Goal: Information Seeking & Learning: Learn about a topic

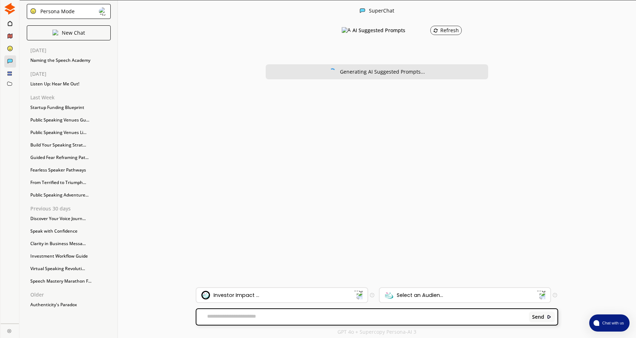
scroll to position [1, 0]
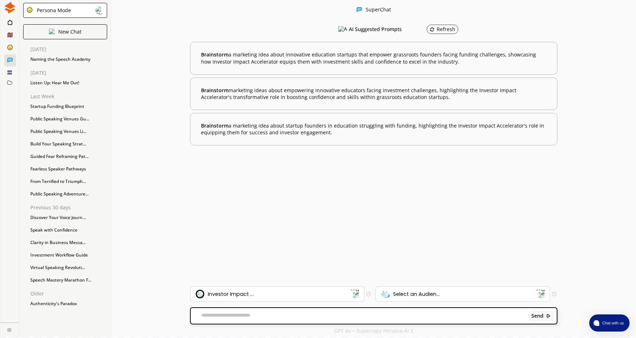
click at [347, 291] on div "Investor Impact ..." at bounding box center [273, 294] width 155 height 9
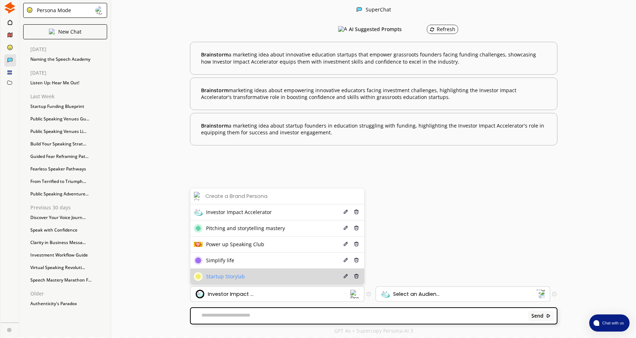
click at [252, 274] on li "Startup Storylab Edit Delete" at bounding box center [277, 277] width 174 height 16
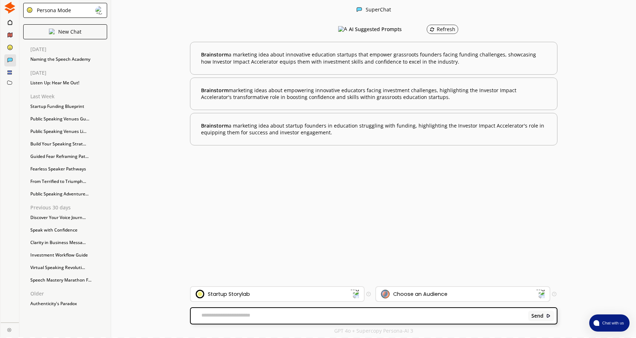
click at [414, 289] on div "Choose an Audience" at bounding box center [463, 294] width 174 height 14
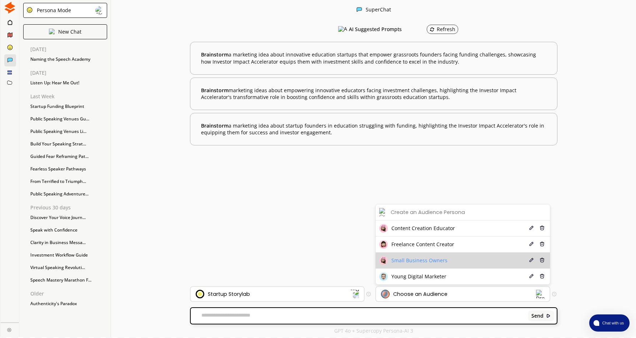
click at [418, 259] on span "Small Business Owners" at bounding box center [420, 261] width 56 height 6
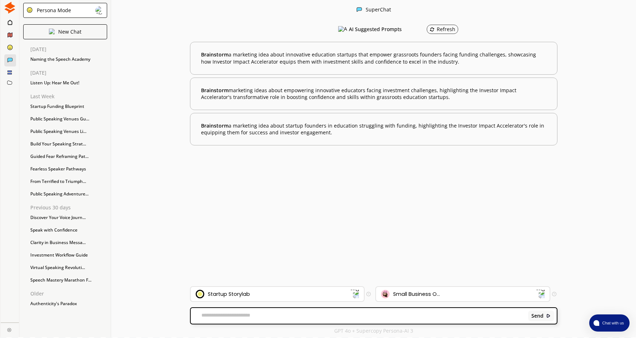
click at [247, 312] on div "Send" at bounding box center [374, 316] width 366 height 16
click at [247, 314] on textarea at bounding box center [358, 315] width 335 height 7
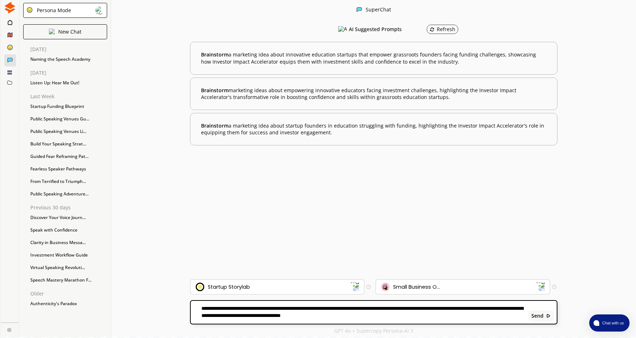
type textarea "**********"
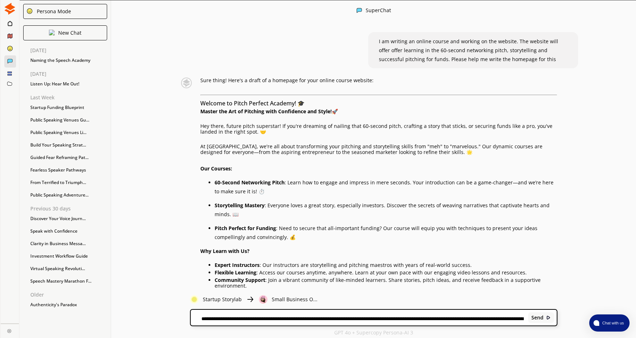
scroll to position [36, 0]
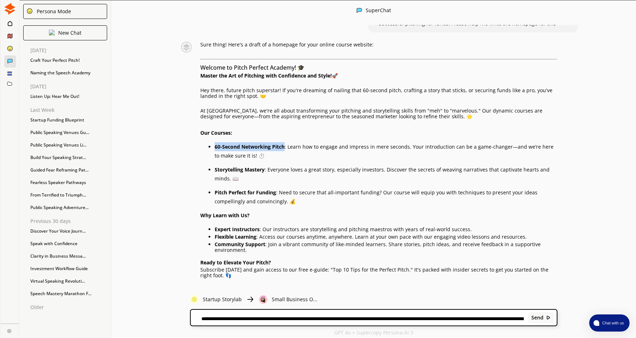
drag, startPoint x: 218, startPoint y: 145, endPoint x: 287, endPoint y: 144, distance: 68.6
click at [285, 144] on strong "60-Second Networking Pitch" at bounding box center [250, 146] width 70 height 7
drag, startPoint x: 287, startPoint y: 144, endPoint x: 283, endPoint y: 145, distance: 4.2
copy strong "60-Second Networking Pitch"
drag, startPoint x: 219, startPoint y: 173, endPoint x: 269, endPoint y: 170, distance: 49.7
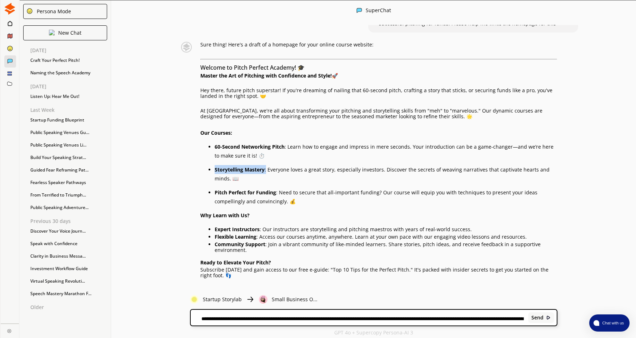
click at [269, 170] on li "Storytelling Mastery : Everyone loves a great story, especially investors. Disc…" at bounding box center [386, 174] width 343 height 18
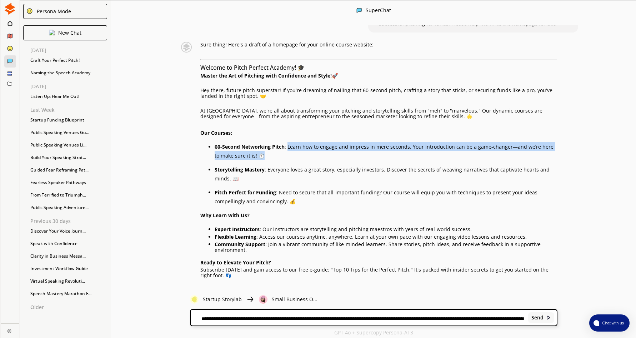
drag, startPoint x: 291, startPoint y: 147, endPoint x: 292, endPoint y: 152, distance: 4.9
click at [292, 152] on li "60-Second Networking Pitch : Learn how to engage and impress in mere seconds. Y…" at bounding box center [386, 151] width 343 height 18
drag, startPoint x: 292, startPoint y: 152, endPoint x: 347, endPoint y: 148, distance: 55.2
copy li "Learn how to engage and impress in mere seconds. Your introduction can be a gam…"
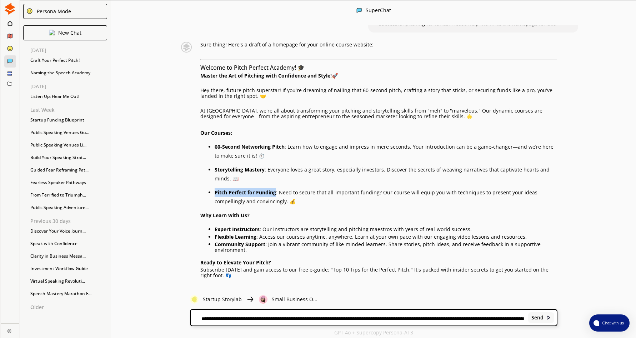
drag, startPoint x: 217, startPoint y: 193, endPoint x: 279, endPoint y: 192, distance: 62.2
click at [279, 192] on li "Pitch Perfect for Funding : Need to secure that all-important funding? Our cour…" at bounding box center [386, 197] width 343 height 18
drag, startPoint x: 279, startPoint y: 192, endPoint x: 221, endPoint y: 170, distance: 62.1
click at [221, 170] on strong "Storytelling Mastery" at bounding box center [240, 169] width 50 height 7
drag, startPoint x: 218, startPoint y: 169, endPoint x: 268, endPoint y: 168, distance: 50.0
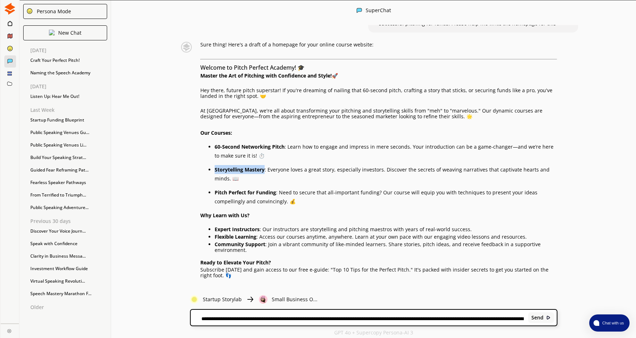
click at [268, 168] on li "Storytelling Mastery : Everyone loves a great story, especially investors. Disc…" at bounding box center [386, 174] width 343 height 18
drag, startPoint x: 268, startPoint y: 168, endPoint x: 262, endPoint y: 168, distance: 6.4
copy strong "Storytelling Mastery"
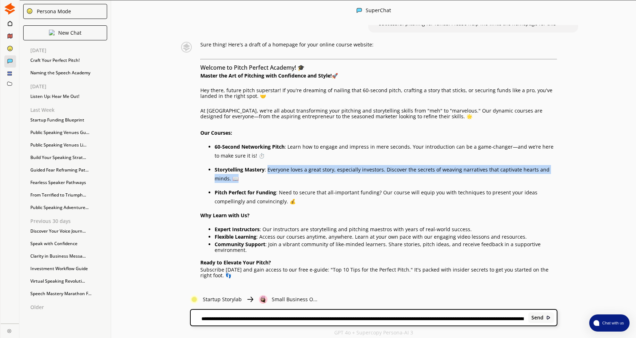
drag, startPoint x: 272, startPoint y: 169, endPoint x: 296, endPoint y: 176, distance: 25.6
click at [296, 176] on li "Storytelling Mastery : Everyone loves a great story, especially investors. Disc…" at bounding box center [386, 174] width 343 height 18
drag, startPoint x: 296, startPoint y: 176, endPoint x: 286, endPoint y: 166, distance: 14.2
copy li "Everyone loves a great story, especially investors. Discover the secrets of wea…"
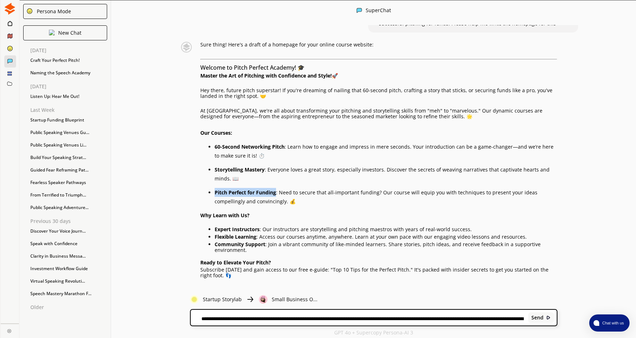
drag, startPoint x: 218, startPoint y: 193, endPoint x: 279, endPoint y: 190, distance: 61.9
click at [279, 190] on li "Pitch Perfect for Funding : Need to secure that all-important funding? Our cour…" at bounding box center [386, 197] width 343 height 18
drag, startPoint x: 279, startPoint y: 190, endPoint x: 275, endPoint y: 192, distance: 4.8
copy strong "Pitch Perfect for Funding"
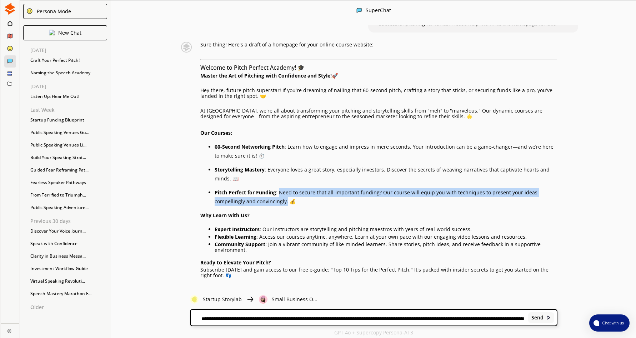
drag, startPoint x: 283, startPoint y: 192, endPoint x: 288, endPoint y: 204, distance: 12.8
click at [288, 204] on li "Pitch Perfect for Funding : Need to secure that all-important funding? Our cour…" at bounding box center [386, 197] width 343 height 18
drag, startPoint x: 288, startPoint y: 204, endPoint x: 364, endPoint y: 193, distance: 77.2
copy li "Need to secure that all-important funding? Our course will equip you with techn…"
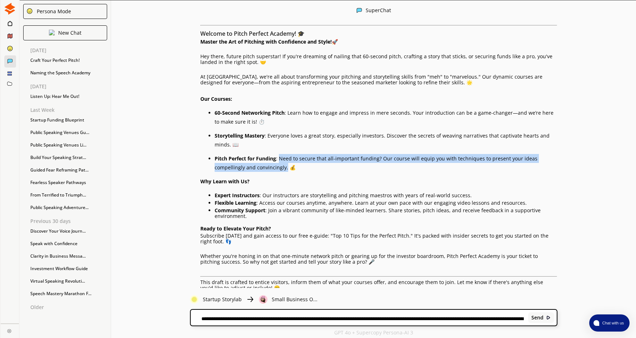
scroll to position [86, 0]
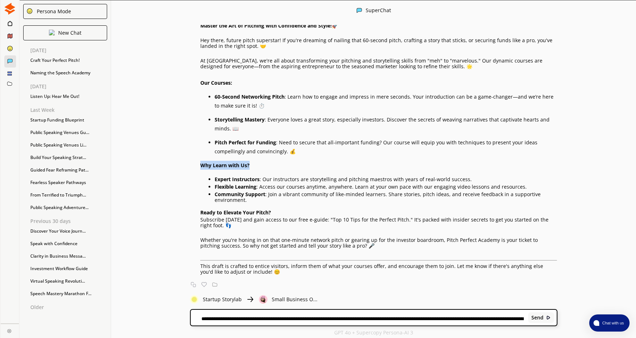
drag, startPoint x: 204, startPoint y: 166, endPoint x: 267, endPoint y: 164, distance: 62.6
click at [267, 164] on h4 "Why Learn with Us?" at bounding box center [378, 165] width 357 height 9
drag, startPoint x: 267, startPoint y: 164, endPoint x: 238, endPoint y: 164, distance: 28.6
copy h4 "Why Learn with Us?"
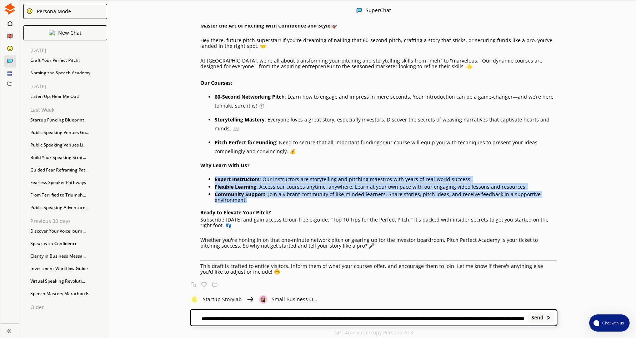
drag, startPoint x: 218, startPoint y: 180, endPoint x: 277, endPoint y: 198, distance: 60.9
click at [277, 198] on ul "Expert Instructors : Our instructors are storytelling and pitching maestros wit…" at bounding box center [378, 189] width 357 height 28
drag, startPoint x: 277, startPoint y: 198, endPoint x: 231, endPoint y: 188, distance: 46.7
copy ul "Expert Instructors : Our instructors are storytelling and pitching maestros wit…"
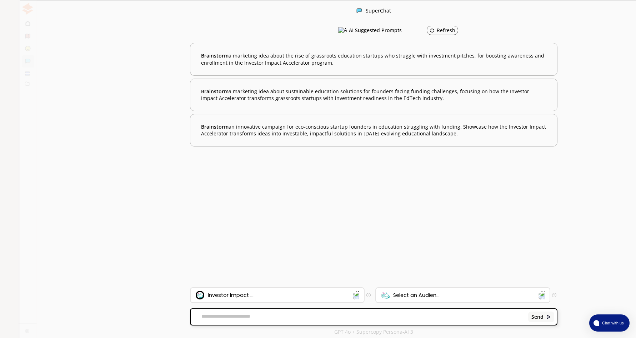
scroll to position [1, 0]
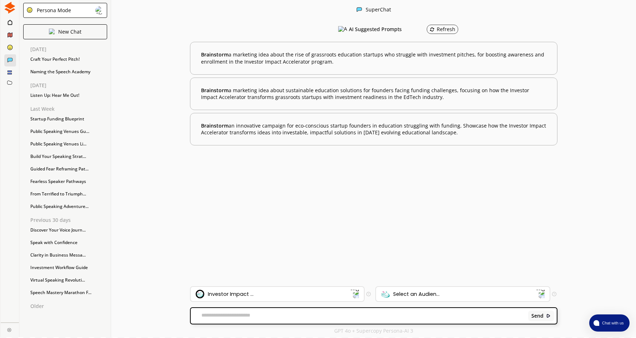
click at [229, 317] on textarea at bounding box center [358, 315] width 335 height 7
type textarea "*"
click at [59, 59] on div "Craft Your Perfect Pitch!" at bounding box center [69, 59] width 84 height 11
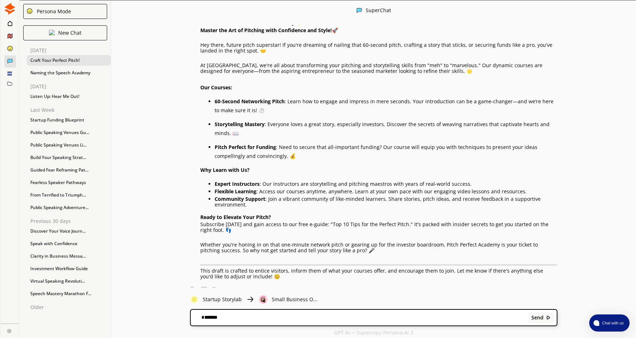
scroll to position [83, 0]
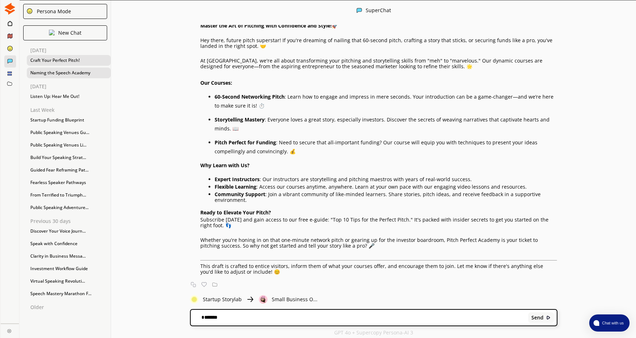
click at [64, 71] on div "Naming the Speech Academy" at bounding box center [69, 73] width 84 height 11
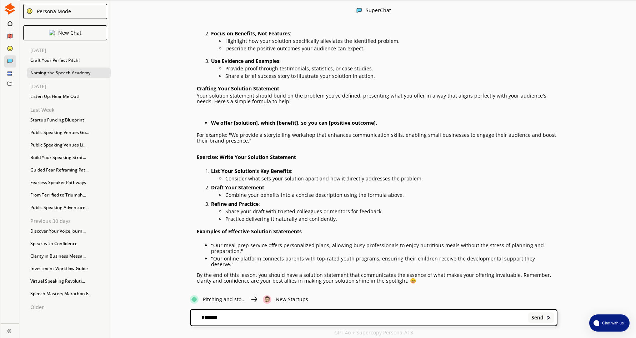
scroll to position [1, 0]
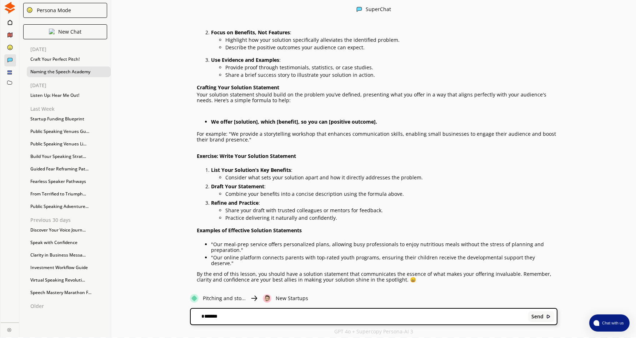
click at [230, 316] on textarea "******" at bounding box center [358, 316] width 335 height 7
type textarea "**********"
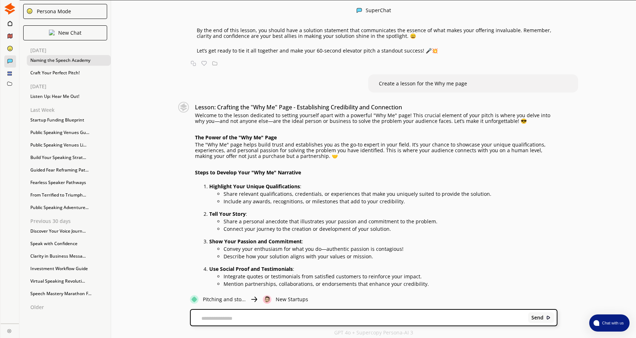
scroll to position [1282, 0]
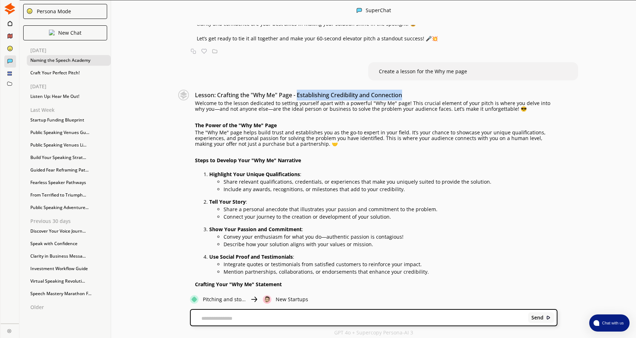
drag, startPoint x: 299, startPoint y: 71, endPoint x: 411, endPoint y: 71, distance: 111.9
click at [411, 90] on h3 "Lesson: Crafting the "Why Me" Page - Establishing Credibility and Connection" at bounding box center [376, 95] width 363 height 11
drag, startPoint x: 411, startPoint y: 71, endPoint x: 391, endPoint y: 71, distance: 20.7
copy h3 "Establishing Credibility and Connection"
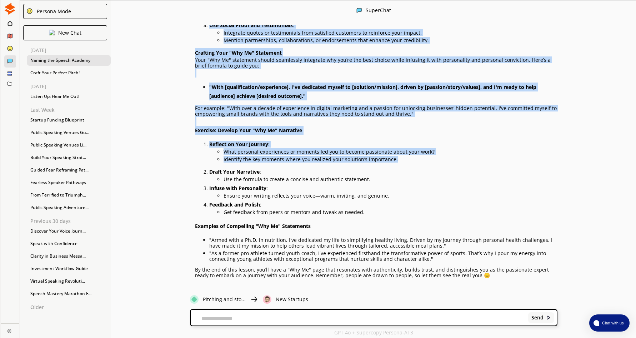
scroll to position [1514, 0]
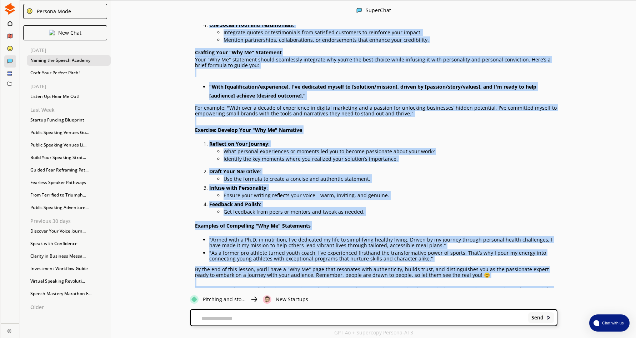
drag, startPoint x: 198, startPoint y: 78, endPoint x: 483, endPoint y: 272, distance: 344.3
click at [483, 272] on div "Lesson: Crafting the "Why Me" Page - Establishing Credibility and Connection We…" at bounding box center [376, 78] width 363 height 441
copy div "Welcome to the lesson dedicated to setting yourself apart with a powerful "Why …"
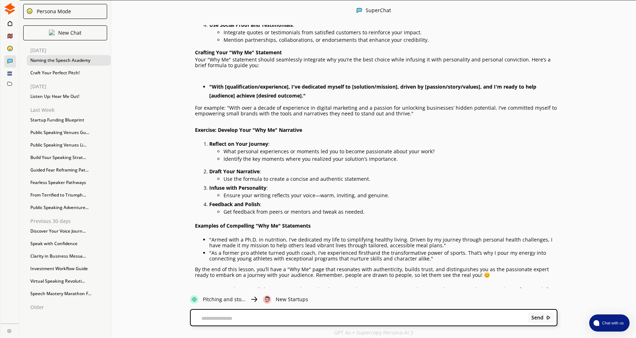
click at [242, 319] on textarea at bounding box center [358, 319] width 335 height 6
type textarea "**********"
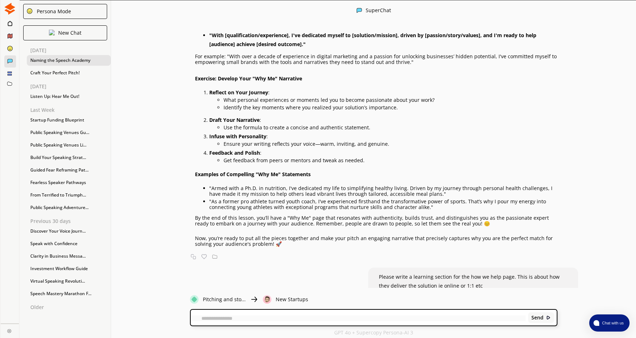
scroll to position [1, 0]
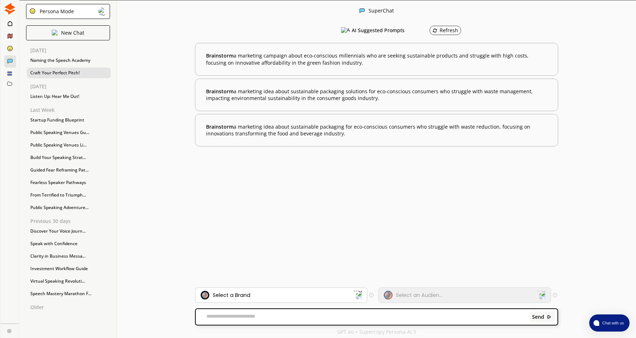
click at [69, 70] on div "Craft Your Perfect Pitch!" at bounding box center [69, 73] width 84 height 11
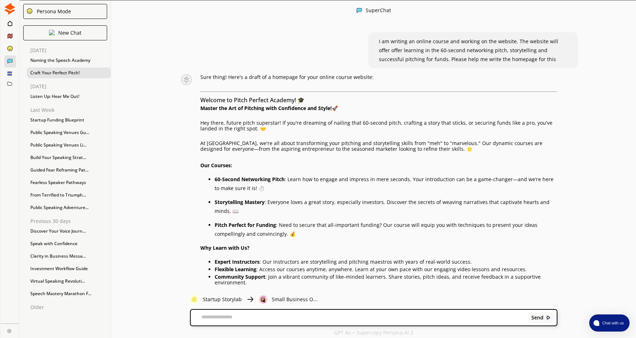
scroll to position [83, 0]
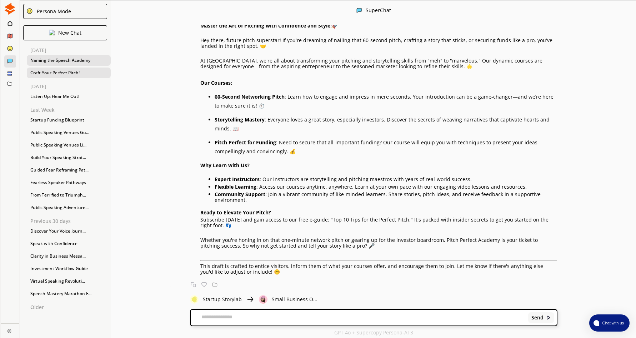
click at [73, 60] on div "Naming the Speech Academy" at bounding box center [69, 60] width 84 height 11
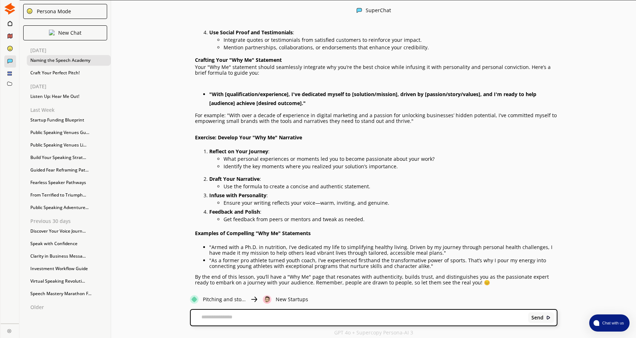
scroll to position [1511, 0]
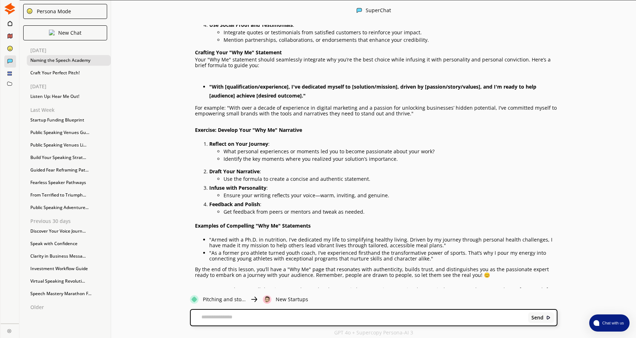
click at [242, 319] on textarea at bounding box center [358, 317] width 335 height 7
type textarea "**********"
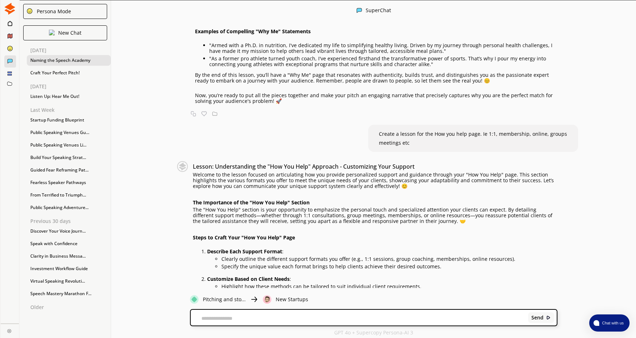
scroll to position [1741, 0]
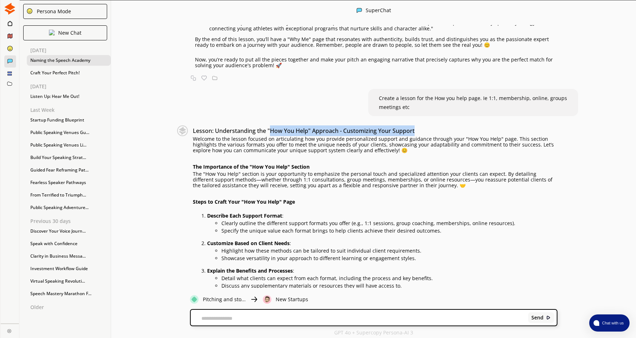
drag, startPoint x: 273, startPoint y: 106, endPoint x: 416, endPoint y: 106, distance: 143.3
click at [416, 125] on h3 "Lesson: Understanding the "How You Help" Approach - Customizing Your Support" at bounding box center [375, 130] width 365 height 11
drag, startPoint x: 416, startPoint y: 106, endPoint x: 367, endPoint y: 107, distance: 49.3
click at [367, 125] on h3 "Lesson: Understanding the "How You Help" Approach - Customizing Your Support" at bounding box center [375, 130] width 365 height 11
drag, startPoint x: 315, startPoint y: 106, endPoint x: 418, endPoint y: 108, distance: 102.6
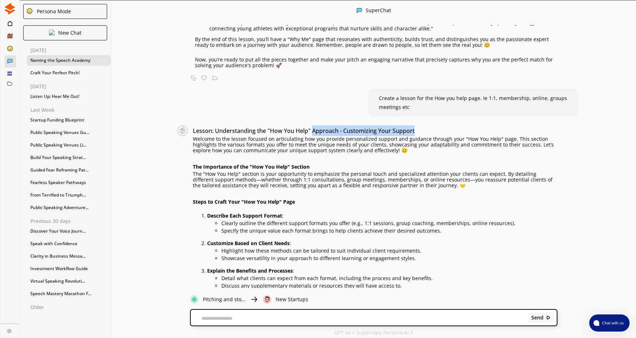
click at [418, 125] on h3 "Lesson: Understanding the "How You Help" Approach - Customizing Your Support" at bounding box center [375, 130] width 365 height 11
drag, startPoint x: 418, startPoint y: 108, endPoint x: 395, endPoint y: 107, distance: 22.5
copy h3 "Approach - Customizing Your Support"
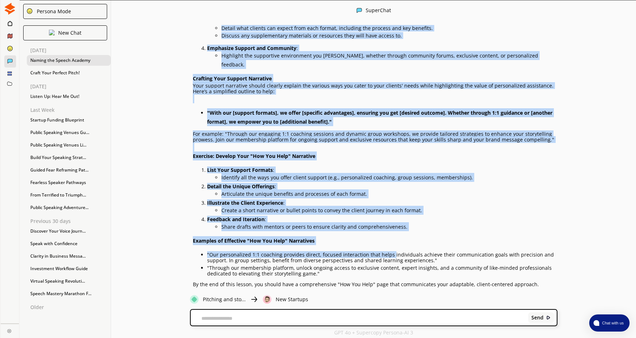
scroll to position [2003, 0]
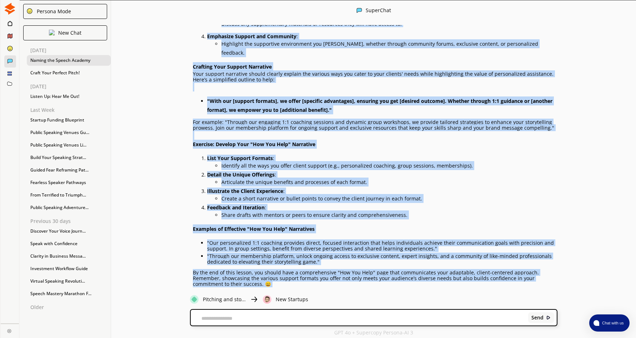
drag, startPoint x: 196, startPoint y: 114, endPoint x: 299, endPoint y: 255, distance: 174.7
click at [299, 255] on div "Lesson: Understanding the "How You Help" Approach - Customizing Your Support We…" at bounding box center [375, 85] width 365 height 444
drag, startPoint x: 299, startPoint y: 255, endPoint x: 255, endPoint y: 144, distance: 119.2
copy div "Loremip do sit ametco adipisc el seddoeiusmod tem inc utlabor etdoloremagn aliq…"
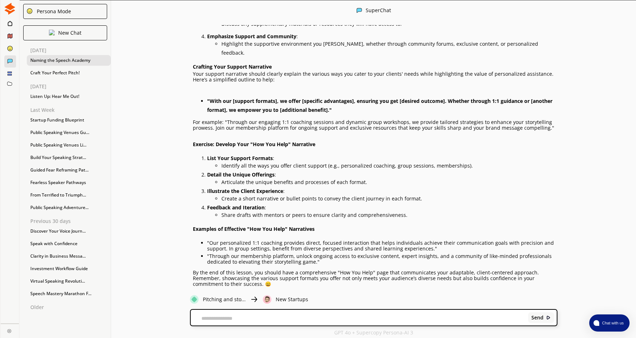
click at [209, 321] on textarea at bounding box center [358, 319] width 335 height 6
type textarea "**********"
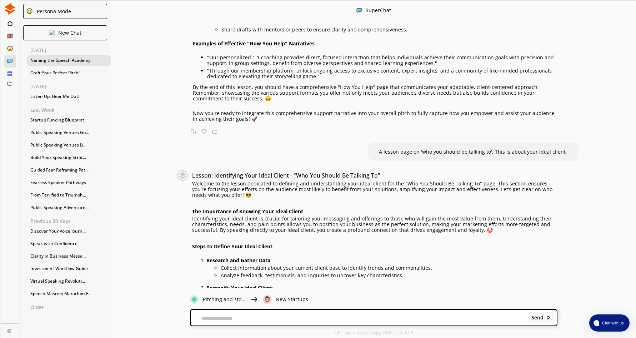
scroll to position [2224, 0]
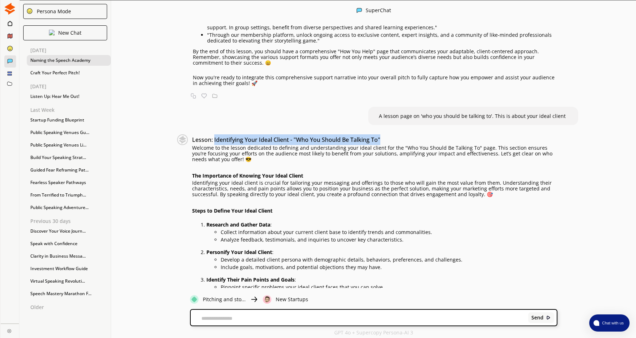
drag, startPoint x: 217, startPoint y: 107, endPoint x: 386, endPoint y: 105, distance: 168.7
click at [386, 134] on h3 "Lesson: Identifying Your Ideal Client - "Who You Should Be Talking To"" at bounding box center [374, 139] width 365 height 11
drag, startPoint x: 386, startPoint y: 105, endPoint x: 374, endPoint y: 107, distance: 12.3
copy h3 "Identifying Your Ideal Client - "Who You Should Be Talking To""
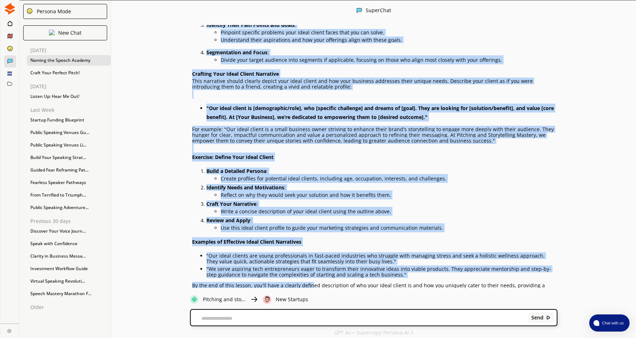
scroll to position [2492, 0]
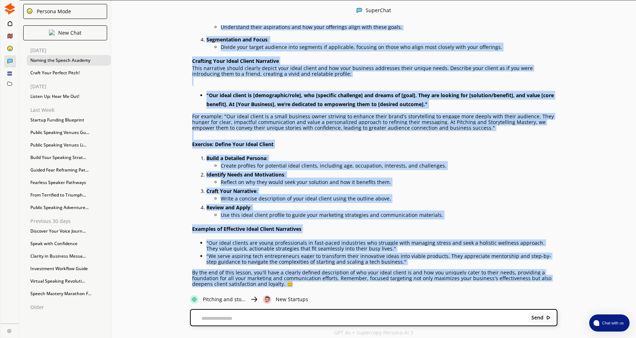
drag, startPoint x: 195, startPoint y: 115, endPoint x: 304, endPoint y: 251, distance: 174.2
click at [304, 251] on div "Lesson: Identifying Your Ideal Client - "Who You Should Be Talking To" Welcome …" at bounding box center [374, 87] width 365 height 441
drag, startPoint x: 304, startPoint y: 251, endPoint x: 244, endPoint y: 237, distance: 61.6
copy div "Loremip do sit ametco adipiscin el seddoeiu tem incididuntutl etdo magna aliqua…"
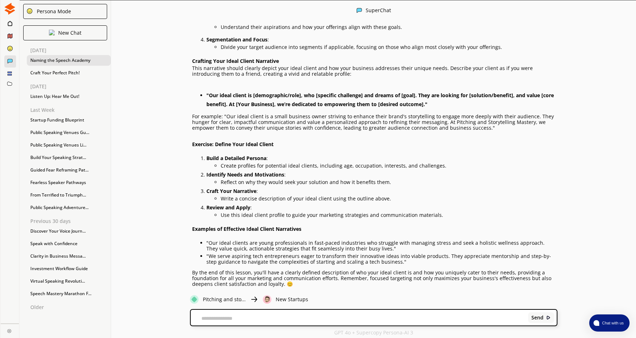
click at [243, 316] on textarea at bounding box center [358, 319] width 335 height 6
type textarea "**********"
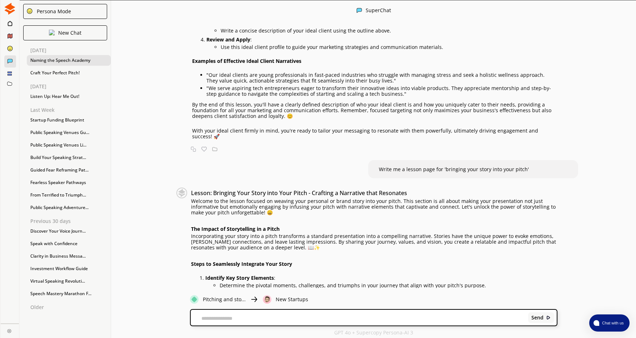
scroll to position [2677, 0]
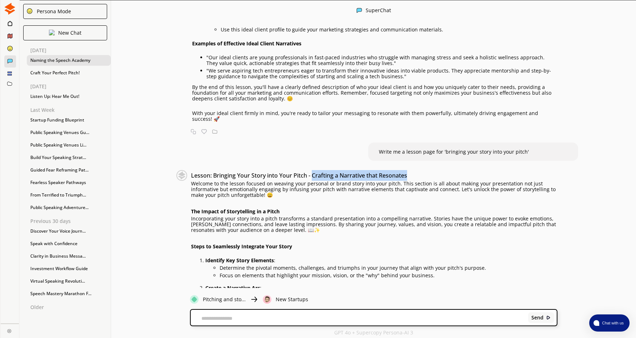
drag, startPoint x: 314, startPoint y: 143, endPoint x: 414, endPoint y: 143, distance: 100.1
click at [414, 170] on h3 "Lesson: Bringing Your Story into Your Pitch - Crafting a Narrative that Resonat…" at bounding box center [374, 175] width 366 height 11
drag, startPoint x: 414, startPoint y: 143, endPoint x: 368, endPoint y: 143, distance: 46.1
copy h3 "Crafting a Narrative that Resonates"
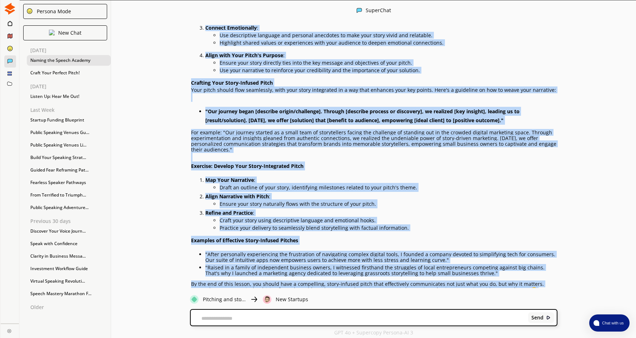
scroll to position [1, 0]
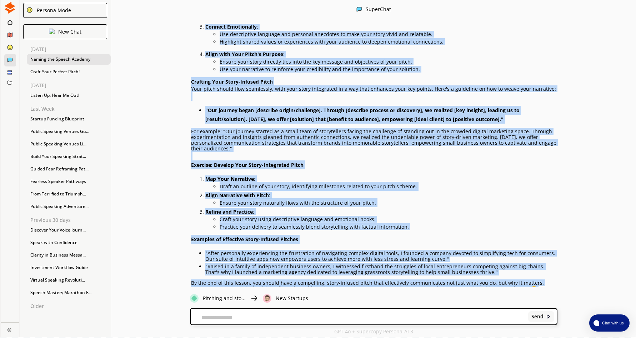
drag, startPoint x: 194, startPoint y: 152, endPoint x: 466, endPoint y: 273, distance: 298.0
click at [466, 273] on div "Lesson: Bringing Your Story into Your Pitch - Crafting a Narrative that Resonat…" at bounding box center [374, 93] width 366 height 425
copy div "Loremip do sit ametco adipisc el seddoei temp incididu ut labor etdol magn aliq…"
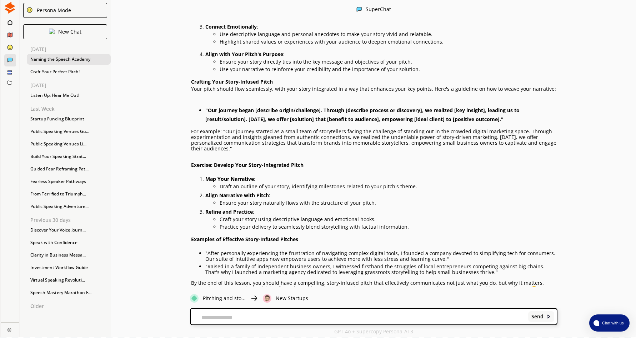
click at [252, 317] on textarea at bounding box center [358, 317] width 335 height 6
type textarea "**********"
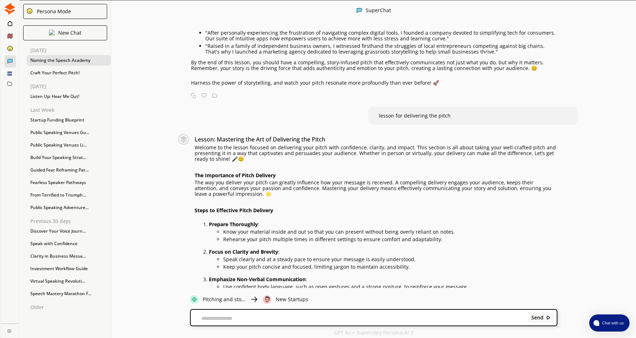
scroll to position [3186, 0]
drag, startPoint x: 223, startPoint y: 105, endPoint x: 332, endPoint y: 106, distance: 109.0
click at [332, 134] on h3 "Lesson: Mastering the Art of Delivering the Pitch" at bounding box center [376, 139] width 363 height 11
drag, startPoint x: 332, startPoint y: 106, endPoint x: 304, endPoint y: 106, distance: 28.2
copy h3 "Mastering the Art of Delivering the Pitch"
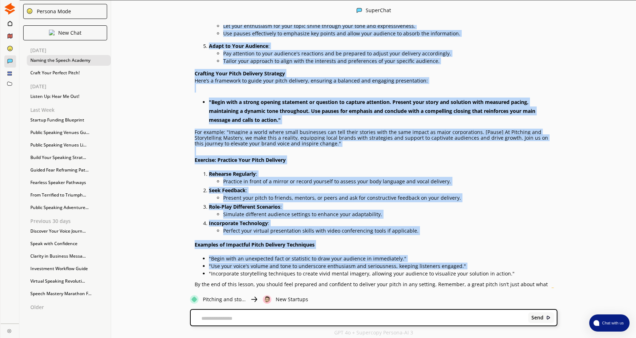
scroll to position [3475, 0]
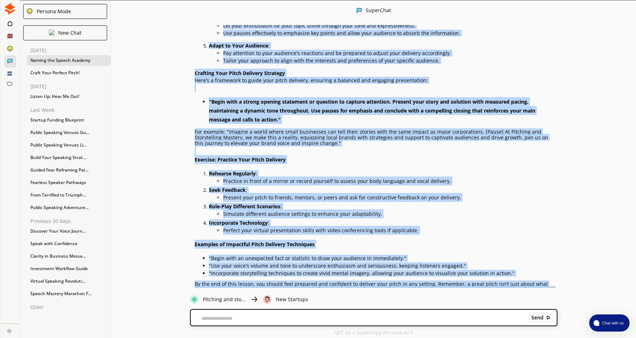
drag, startPoint x: 198, startPoint y: 113, endPoint x: 542, endPoint y: 256, distance: 372.7
click at [542, 256] on div "Lesson: Mastering the Art of Delivering the Pitch Welcome to the lesson focused…" at bounding box center [376, 76] width 363 height 462
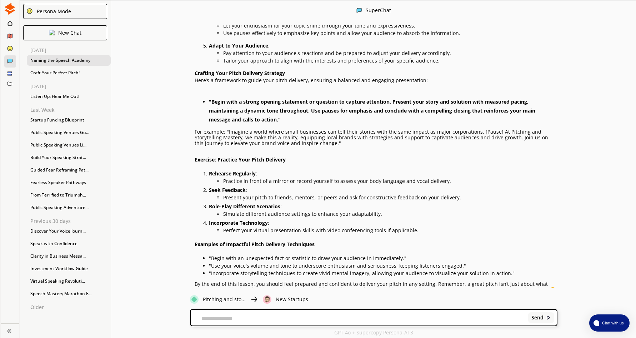
drag, startPoint x: 542, startPoint y: 256, endPoint x: 500, endPoint y: 271, distance: 44.9
click at [500, 302] on p "Embrace these strategies to deliver your pitch with the poise and precision tha…" at bounding box center [376, 305] width 363 height 6
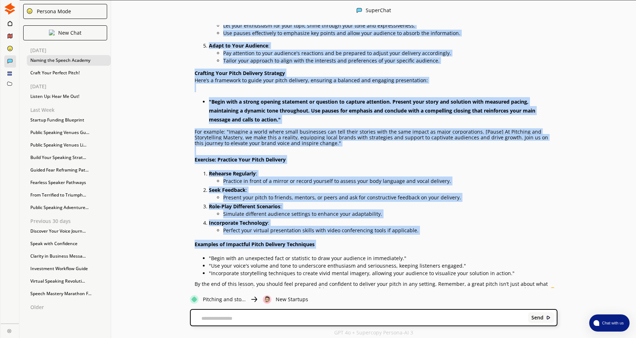
scroll to position [1, 0]
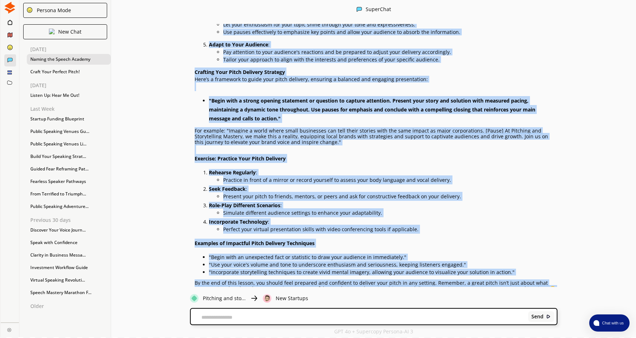
drag, startPoint x: 198, startPoint y: 77, endPoint x: 506, endPoint y: 269, distance: 362.6
click at [506, 269] on div "Lesson: Mastering the Art of Delivering the Pitch Welcome to the lesson focused…" at bounding box center [376, 75] width 363 height 462
copy div "Loremip do sit ametco adipisc el seddoeiusm temp incid utla etdolorema, aliquae…"
